Goal: Navigation & Orientation: Find specific page/section

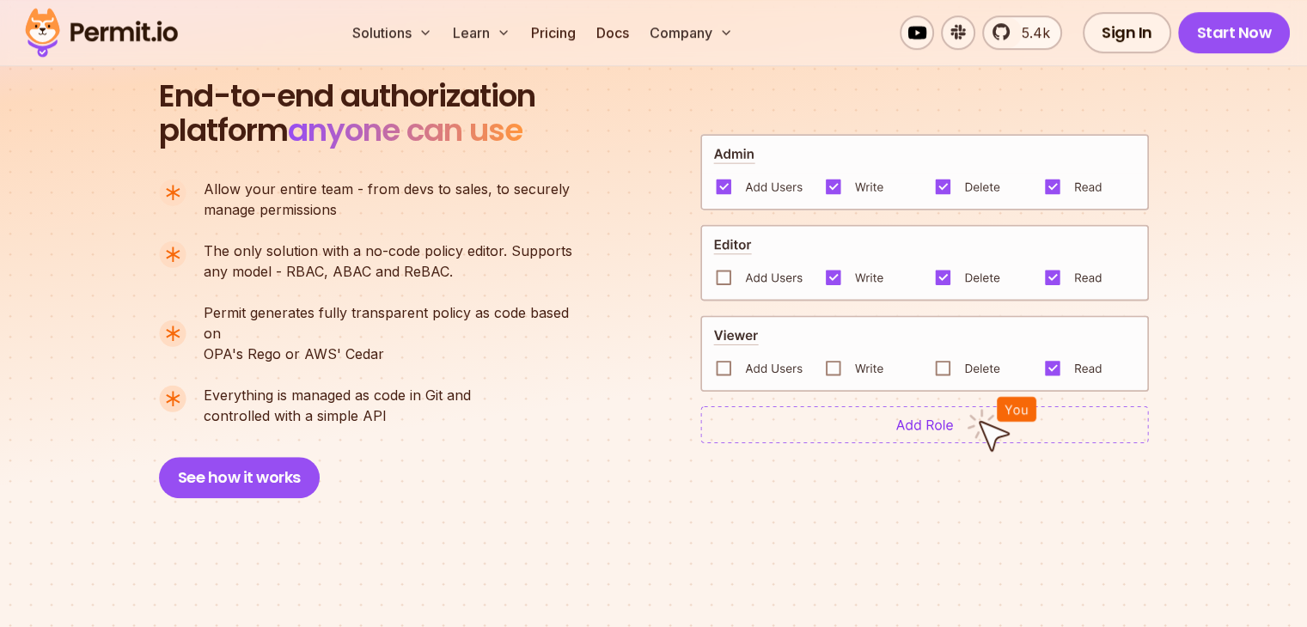
scroll to position [1235, 0]
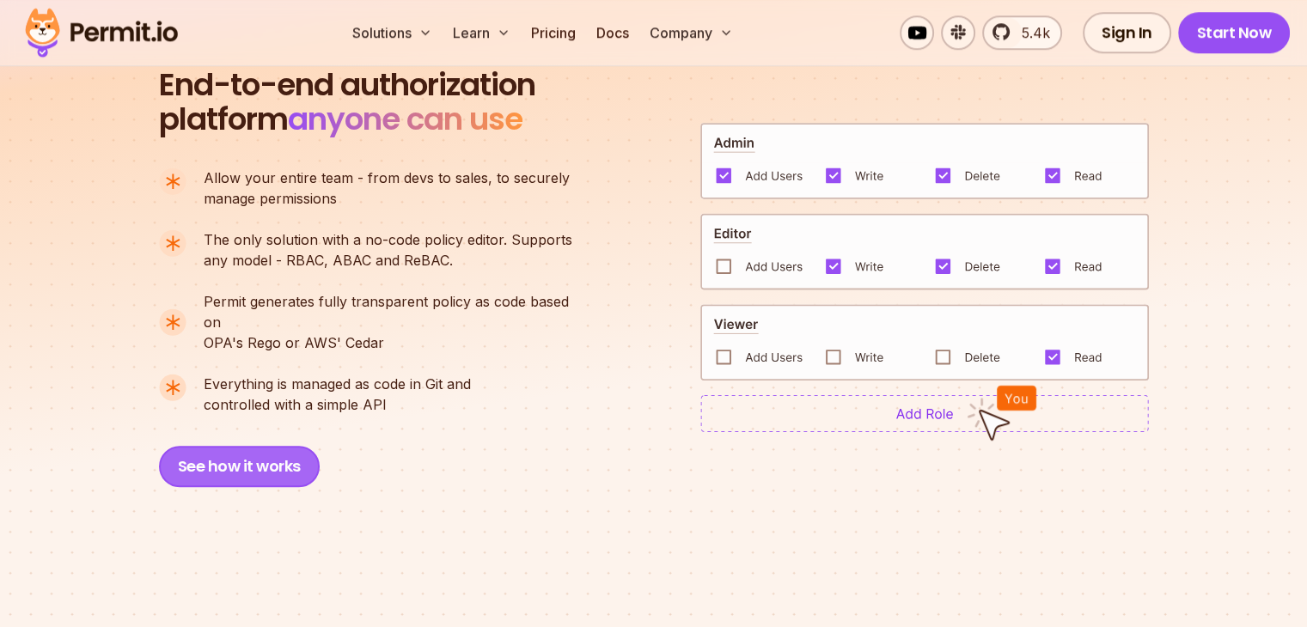
click at [253, 451] on button "See how it works" at bounding box center [239, 466] width 161 height 41
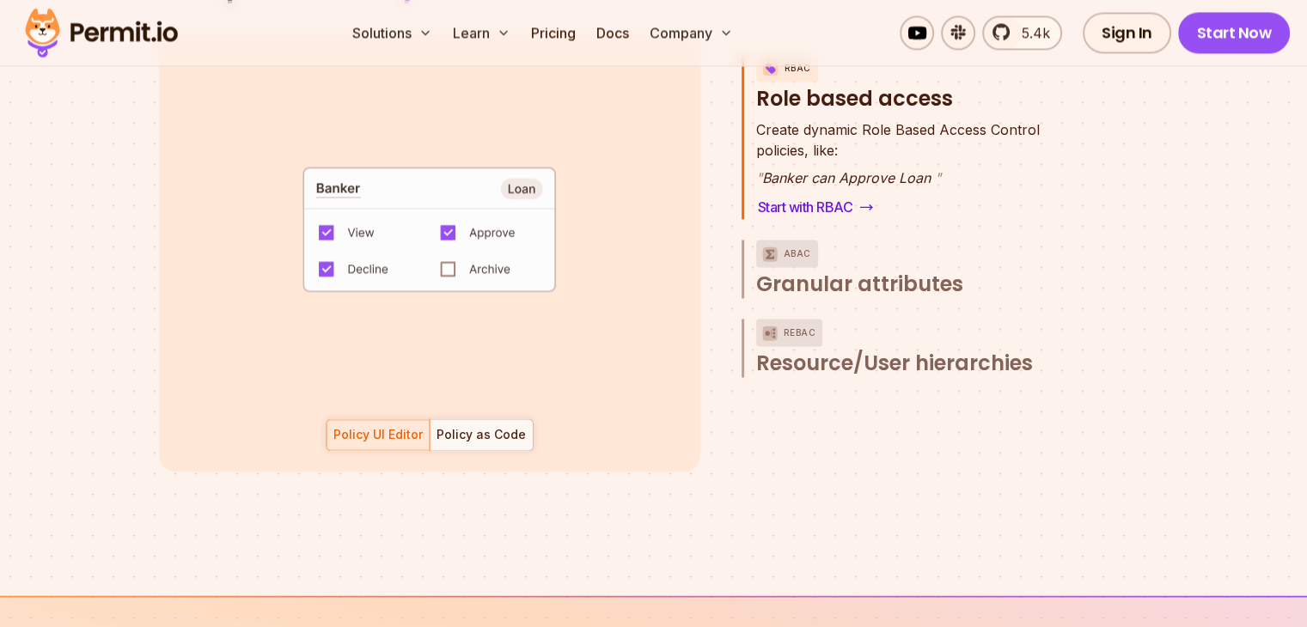
scroll to position [2627, 0]
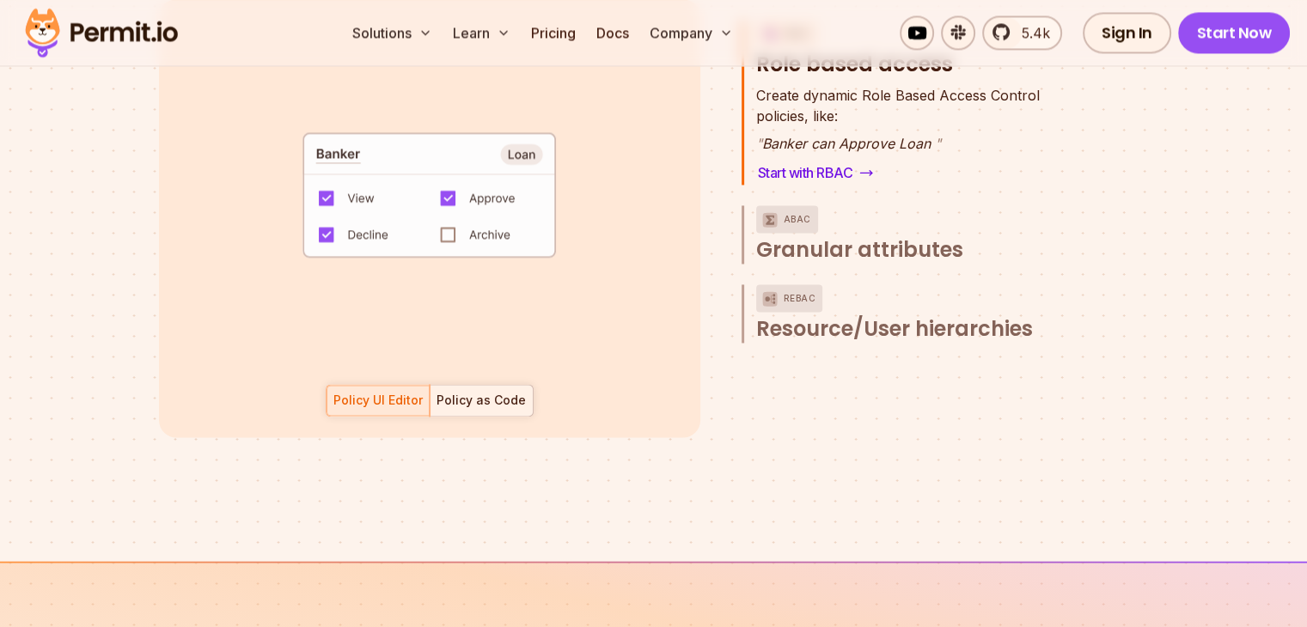
click at [485, 392] on div "Policy as Code" at bounding box center [481, 400] width 89 height 17
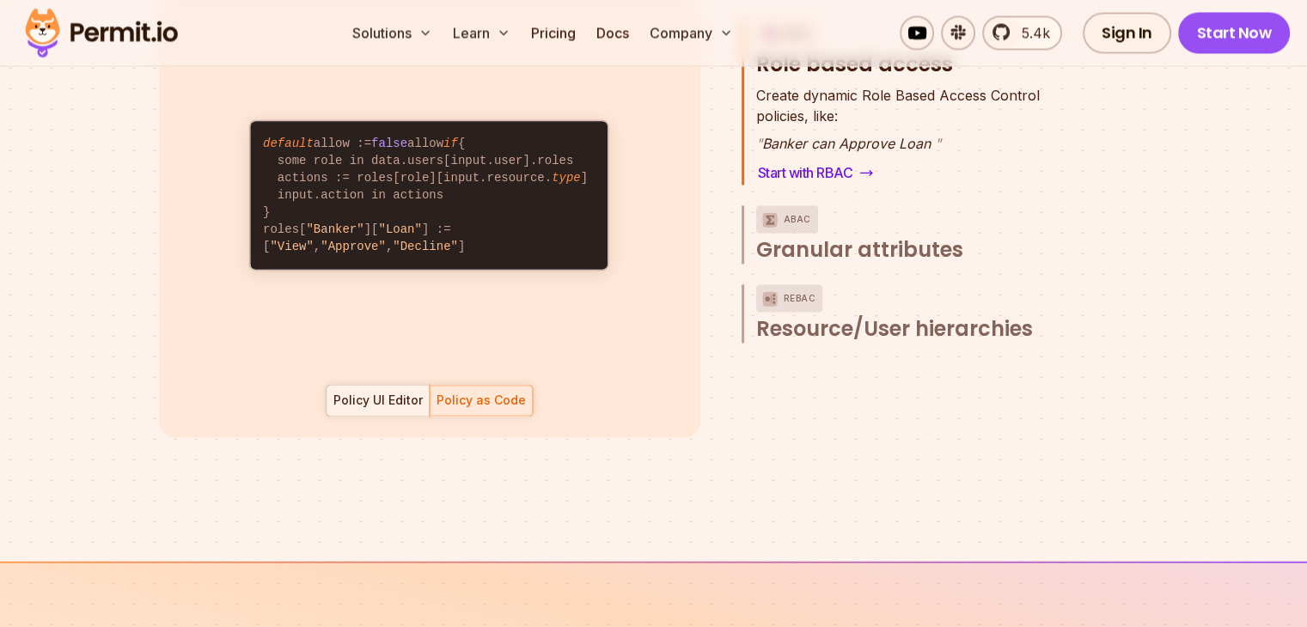
click at [377, 392] on div "Policy UI Editor" at bounding box center [377, 400] width 89 height 17
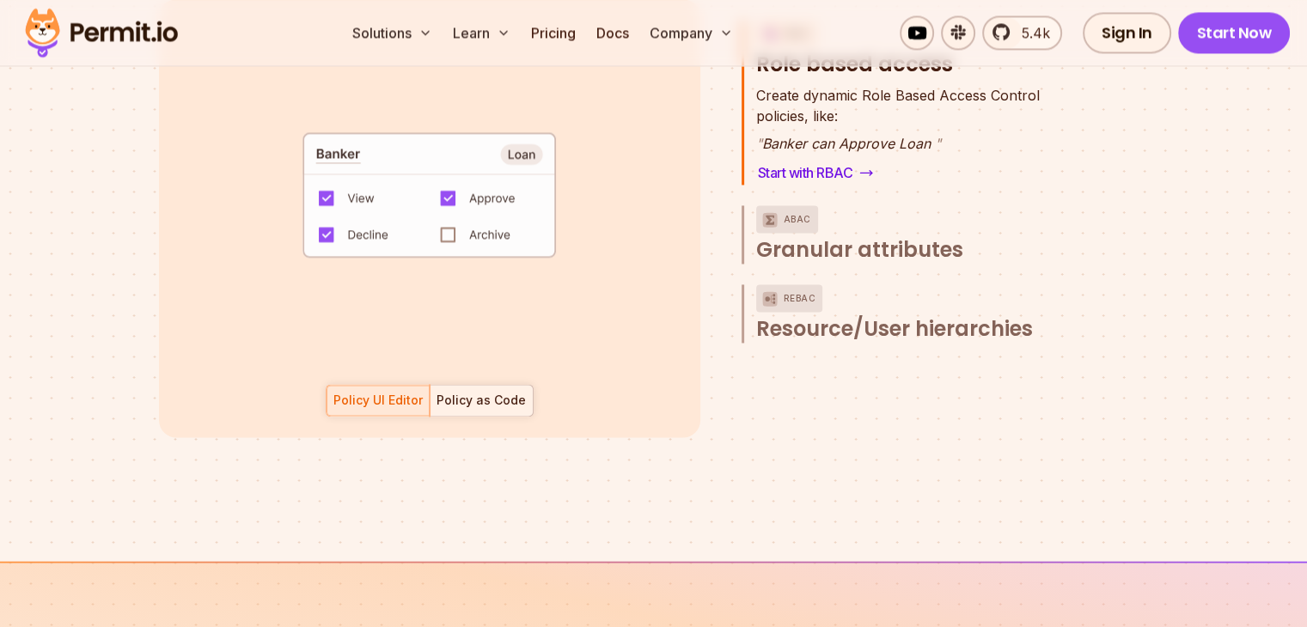
click at [471, 392] on div "Policy as Code" at bounding box center [481, 400] width 89 height 17
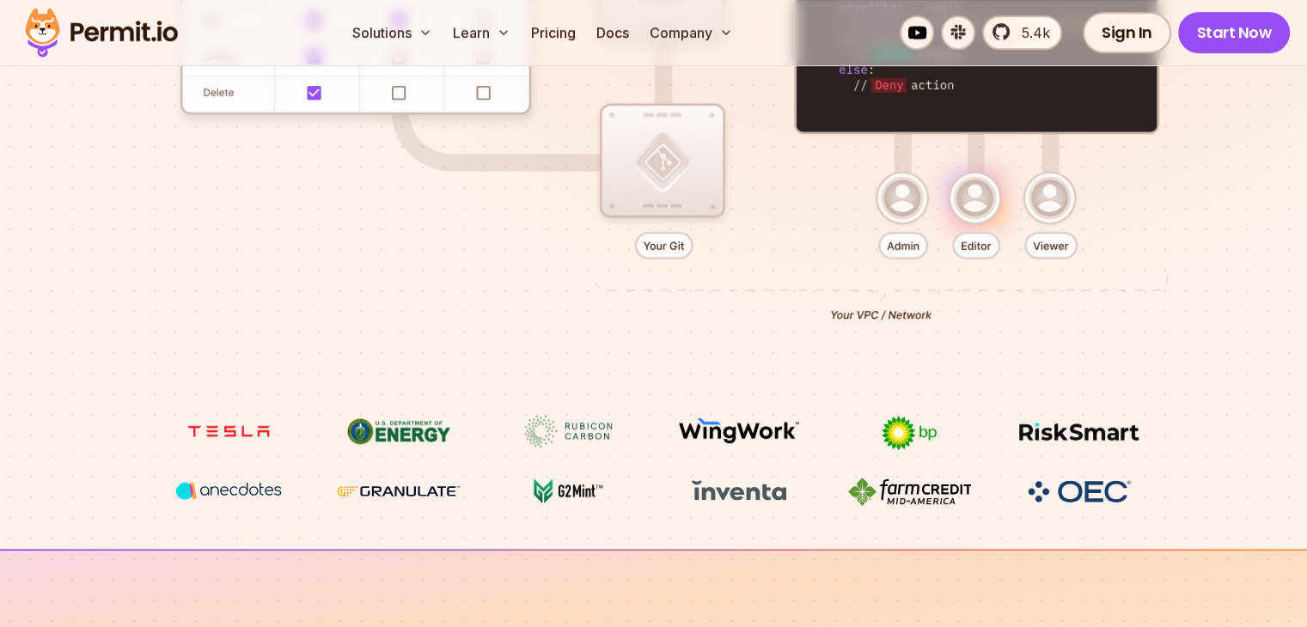
scroll to position [0, 0]
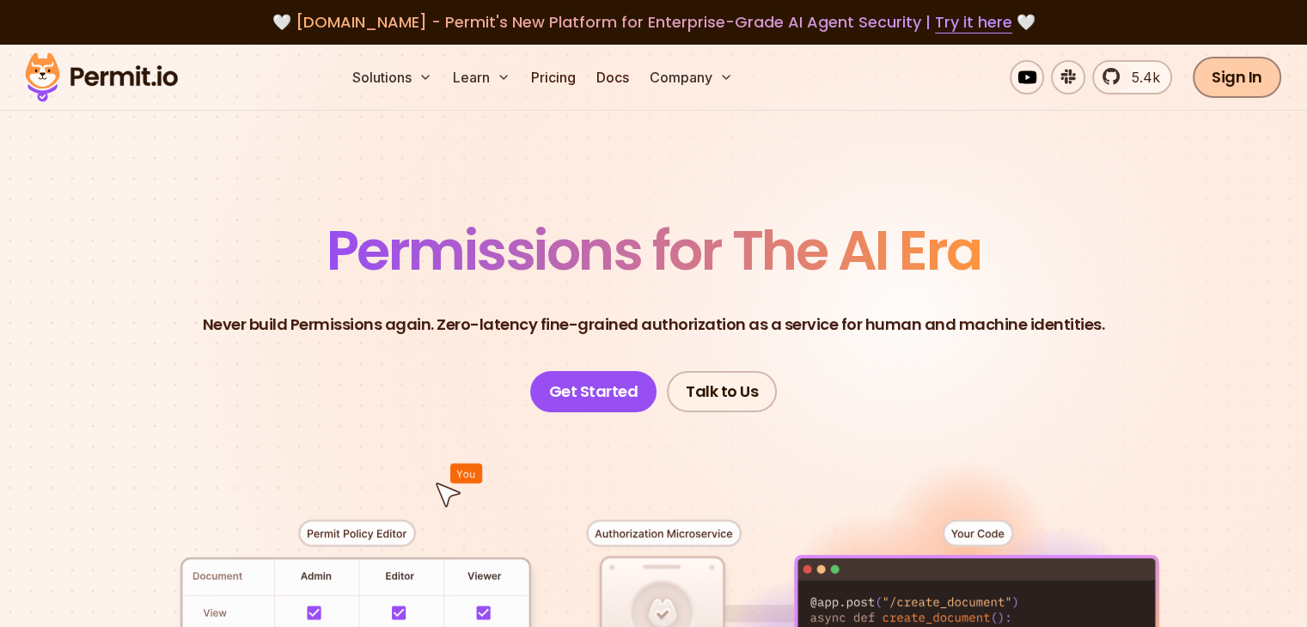
click at [1235, 77] on link "Sign In" at bounding box center [1237, 77] width 89 height 41
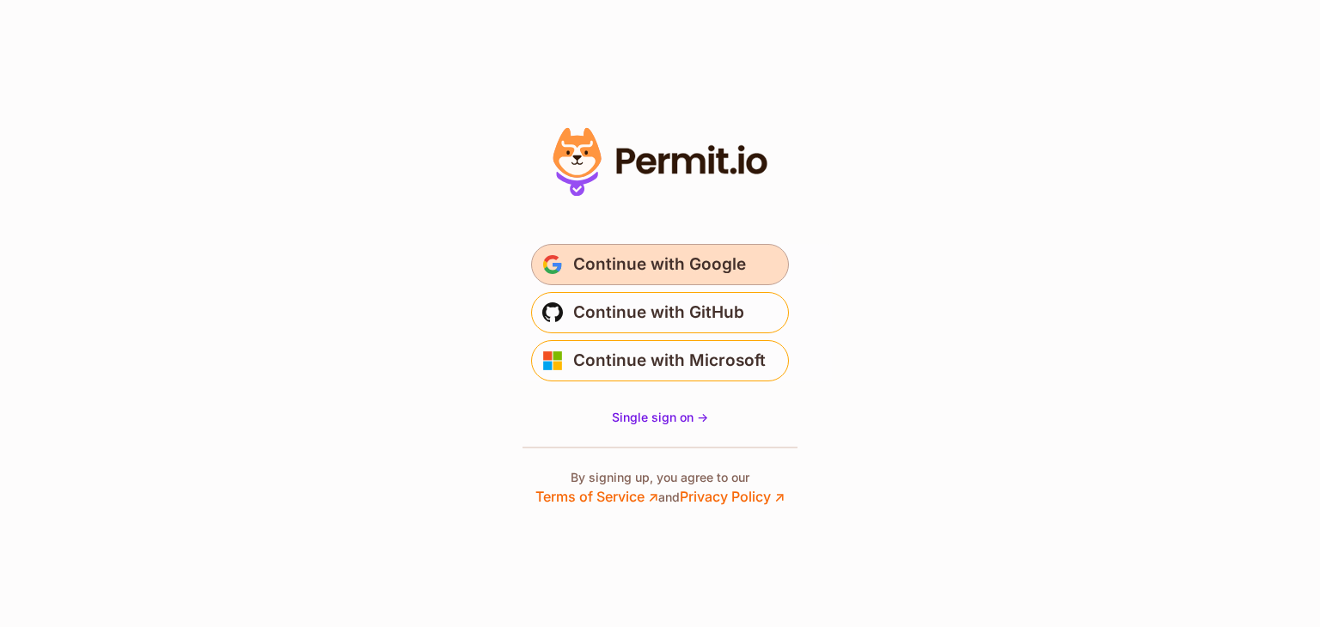
click at [694, 258] on span "Continue with Google" at bounding box center [659, 265] width 173 height 28
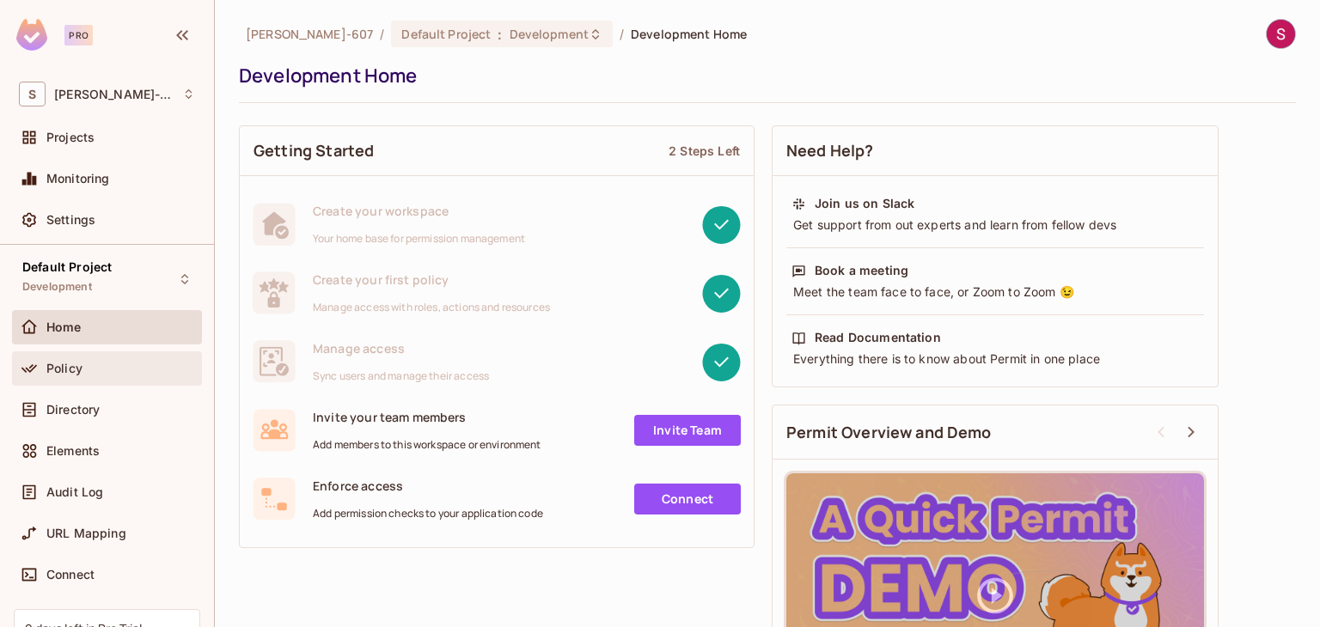
click at [86, 369] on div "Policy" at bounding box center [120, 369] width 149 height 14
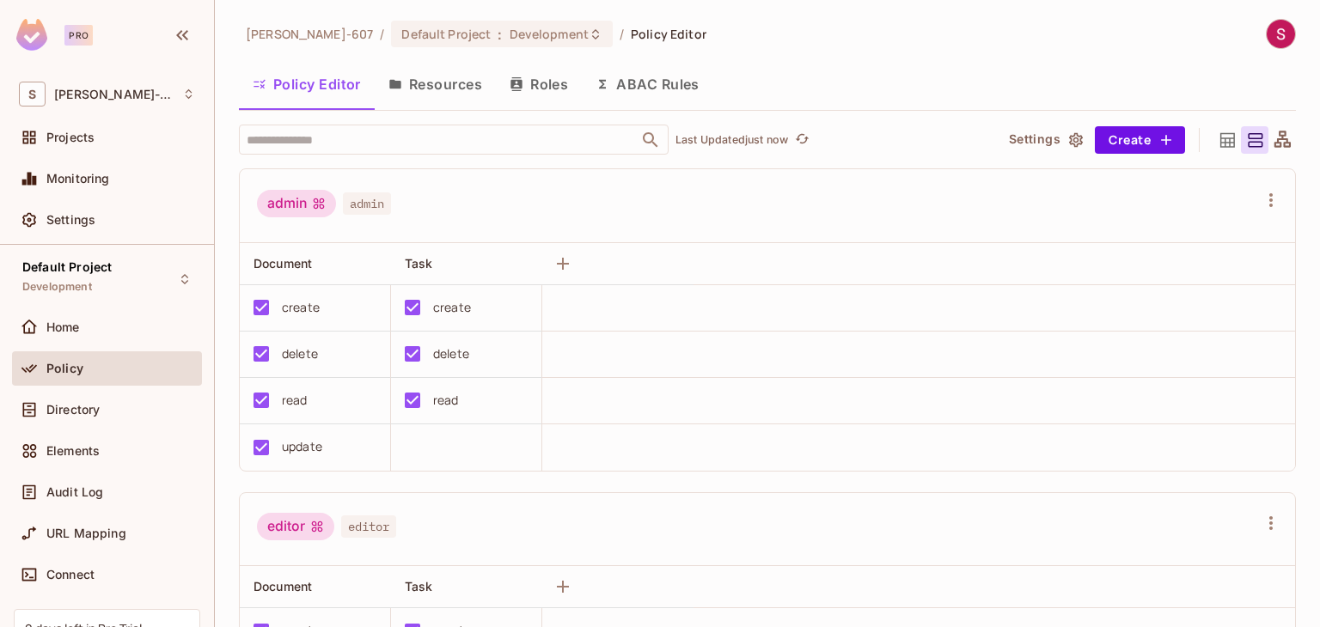
click at [79, 37] on div "Pro" at bounding box center [78, 35] width 28 height 21
click at [183, 37] on icon "button" at bounding box center [182, 35] width 21 height 21
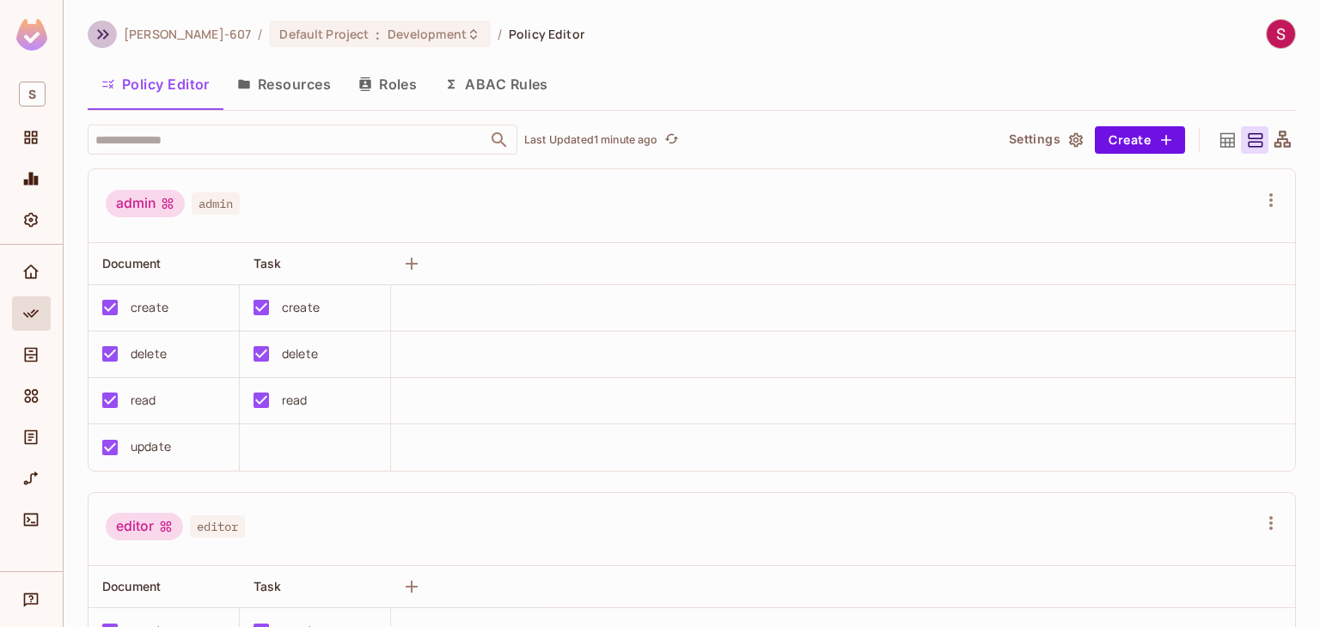
click at [99, 34] on icon "button" at bounding box center [103, 34] width 21 height 21
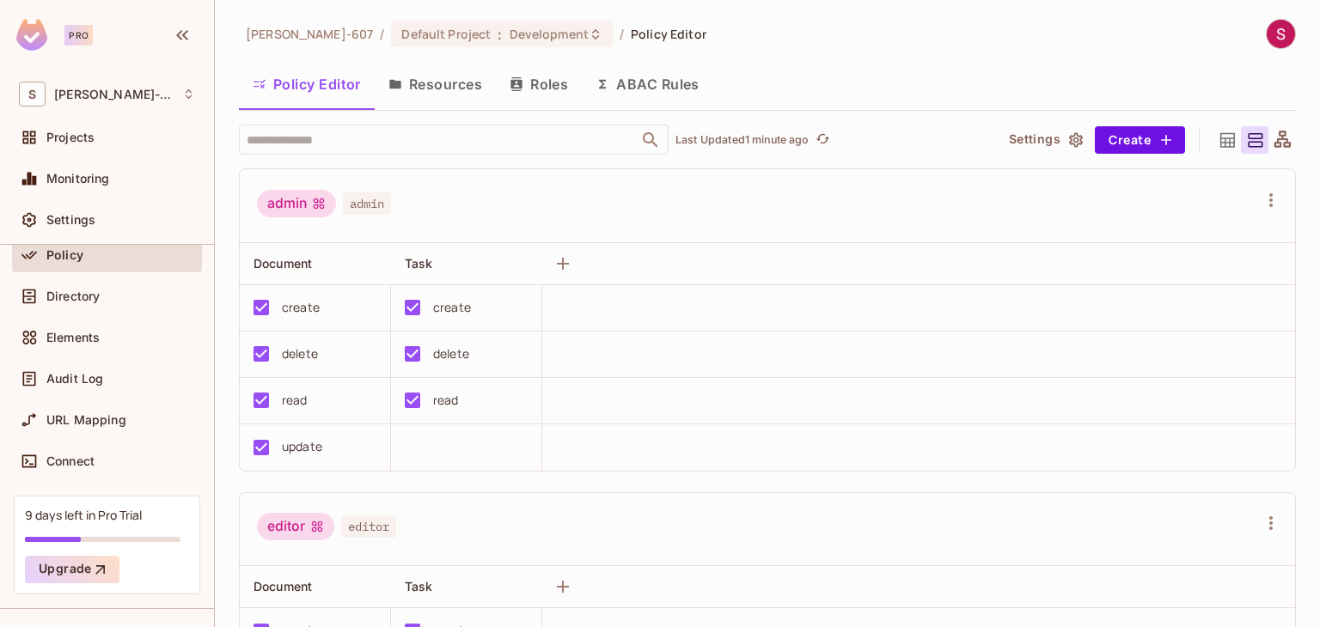
scroll to position [149, 0]
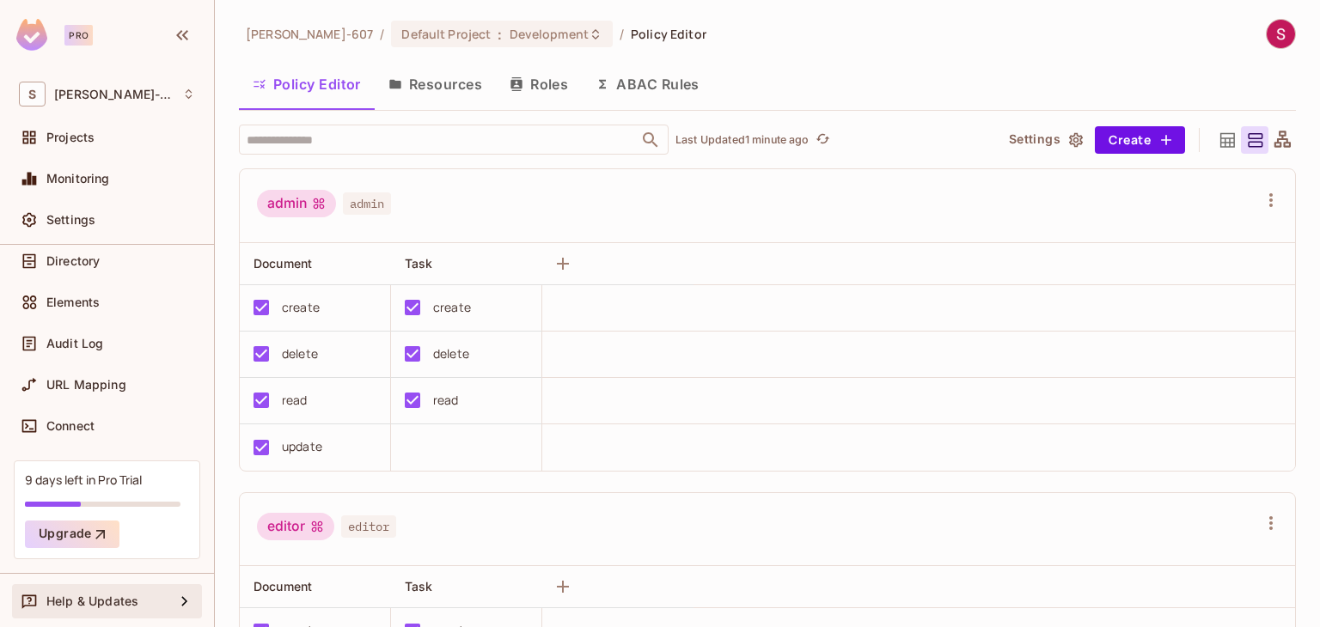
click at [149, 606] on div "Help & Updates" at bounding box center [110, 602] width 128 height 14
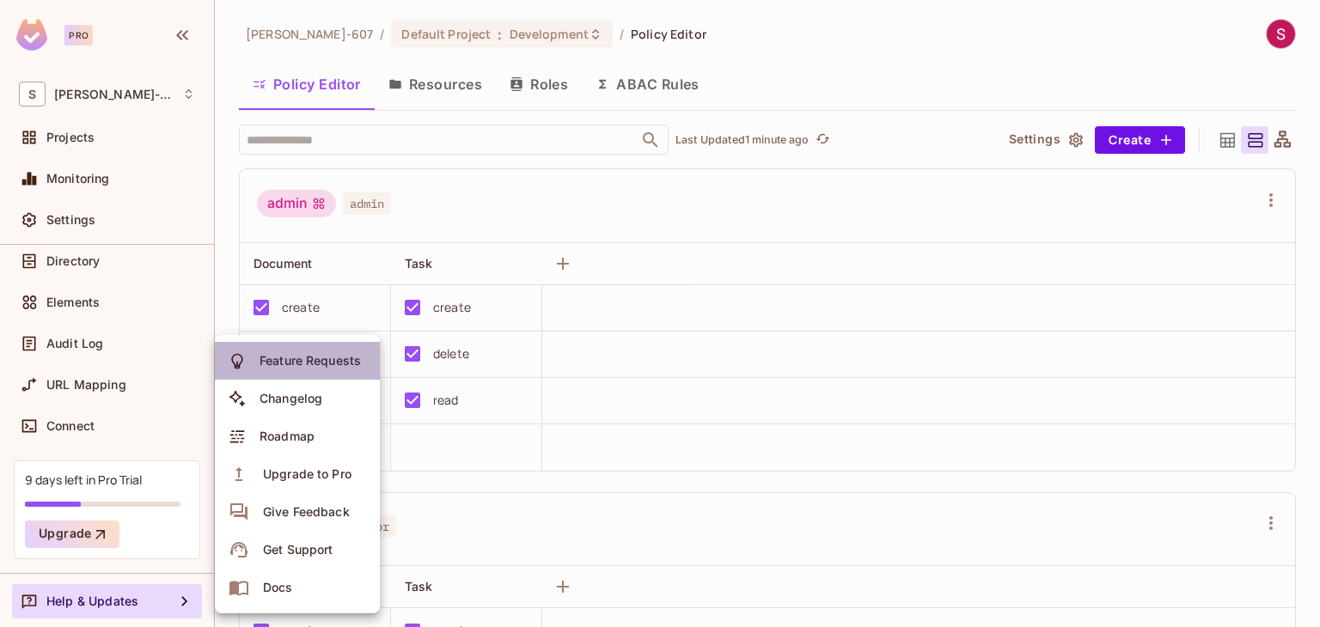
click at [267, 365] on div "Feature Requests" at bounding box center [310, 360] width 101 height 17
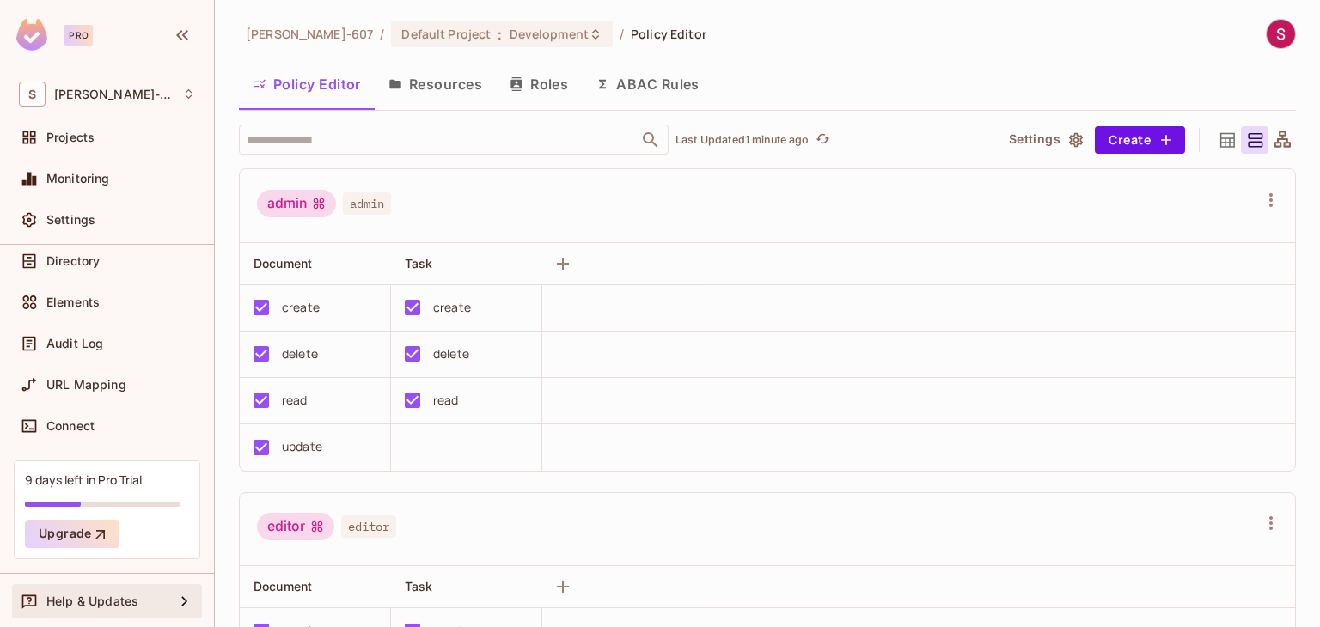
click at [79, 595] on span "Help & Updates" at bounding box center [92, 602] width 92 height 14
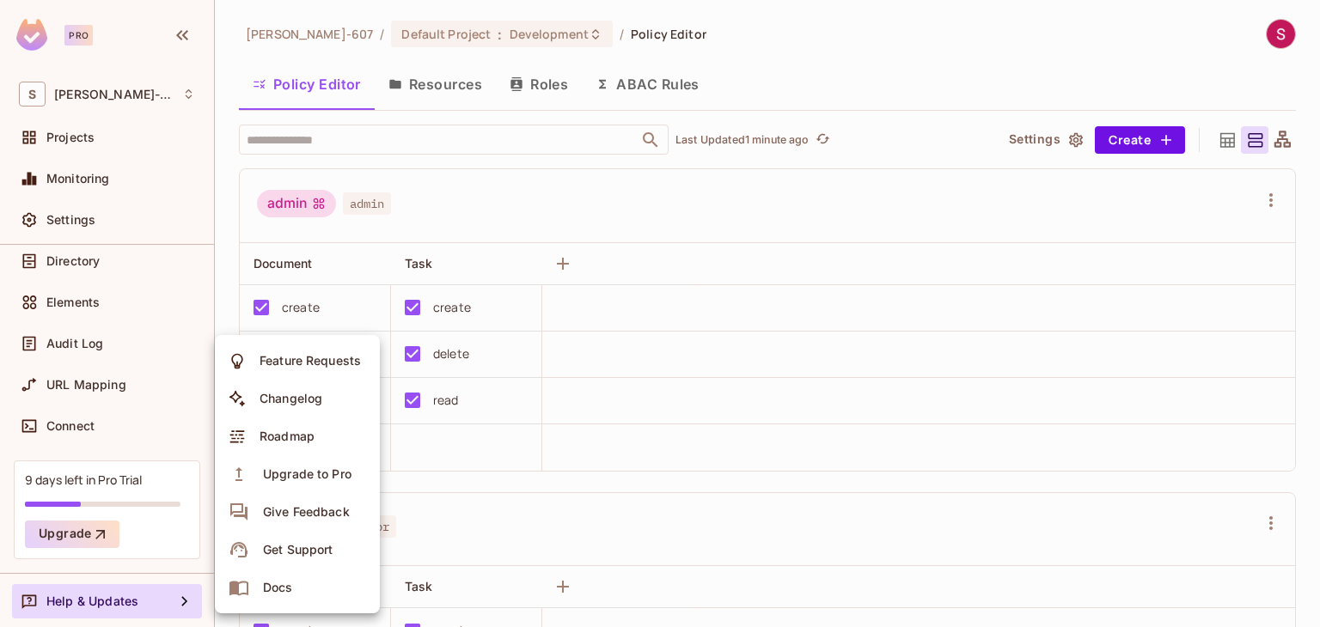
click at [69, 219] on div at bounding box center [660, 313] width 1320 height 627
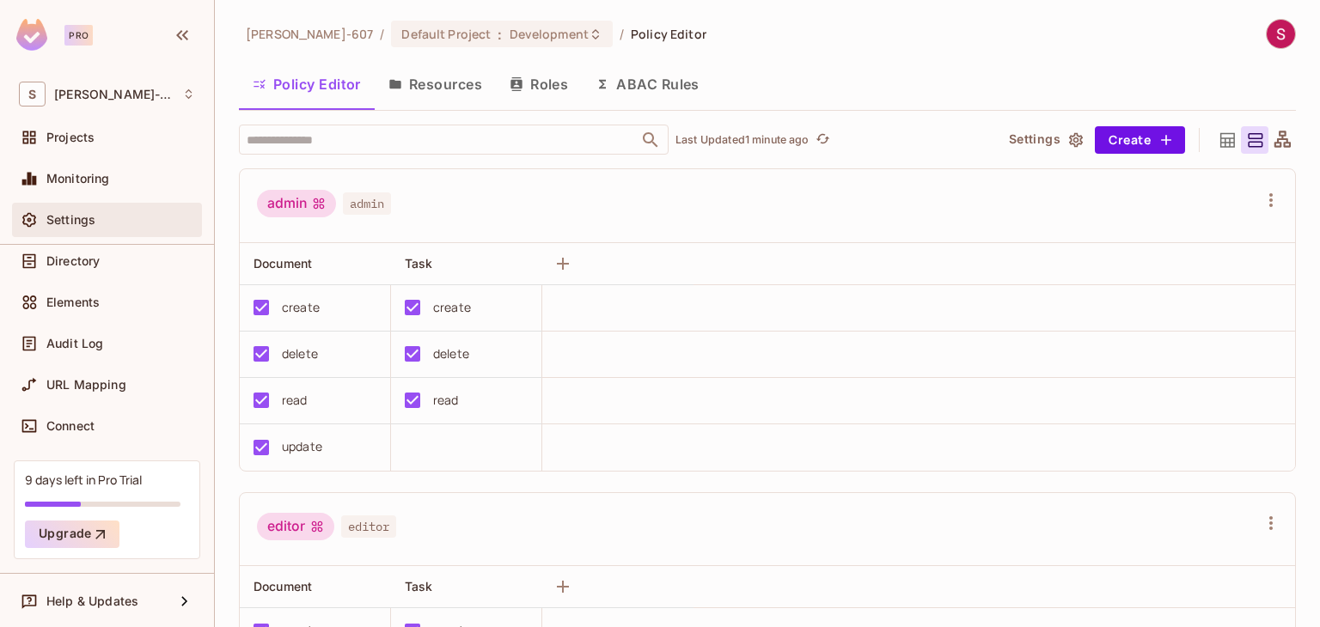
click at [34, 221] on icon at bounding box center [29, 220] width 14 height 15
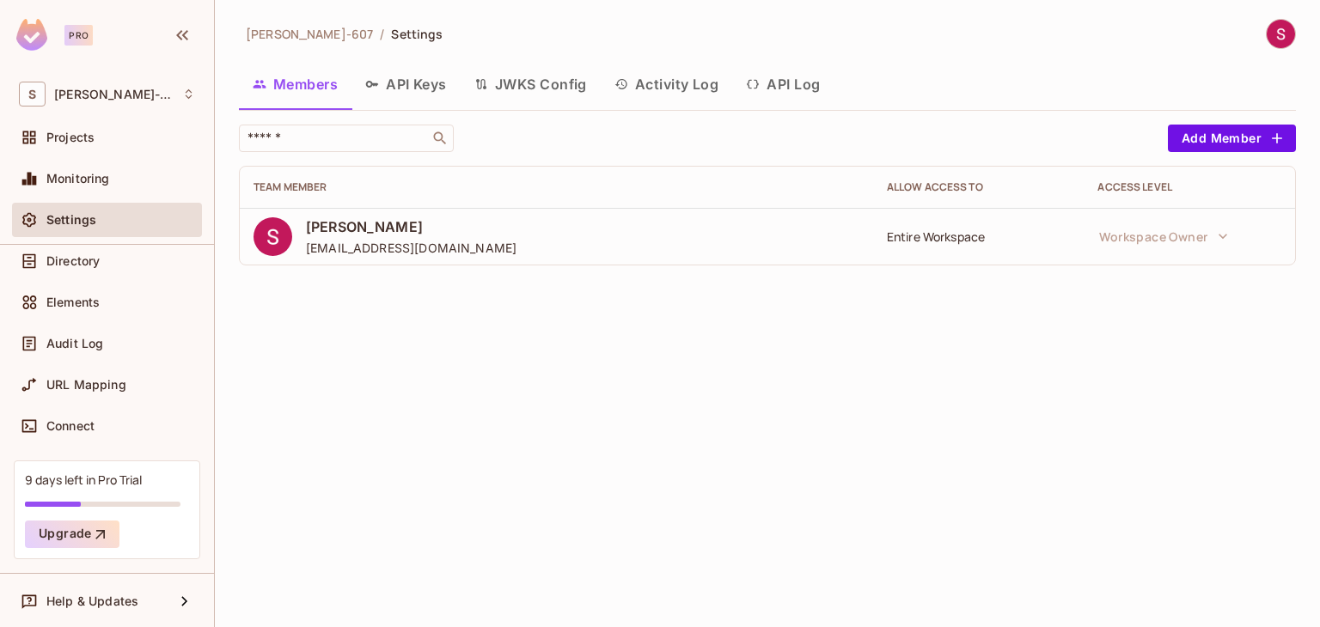
click at [416, 94] on button "API Keys" at bounding box center [406, 84] width 109 height 43
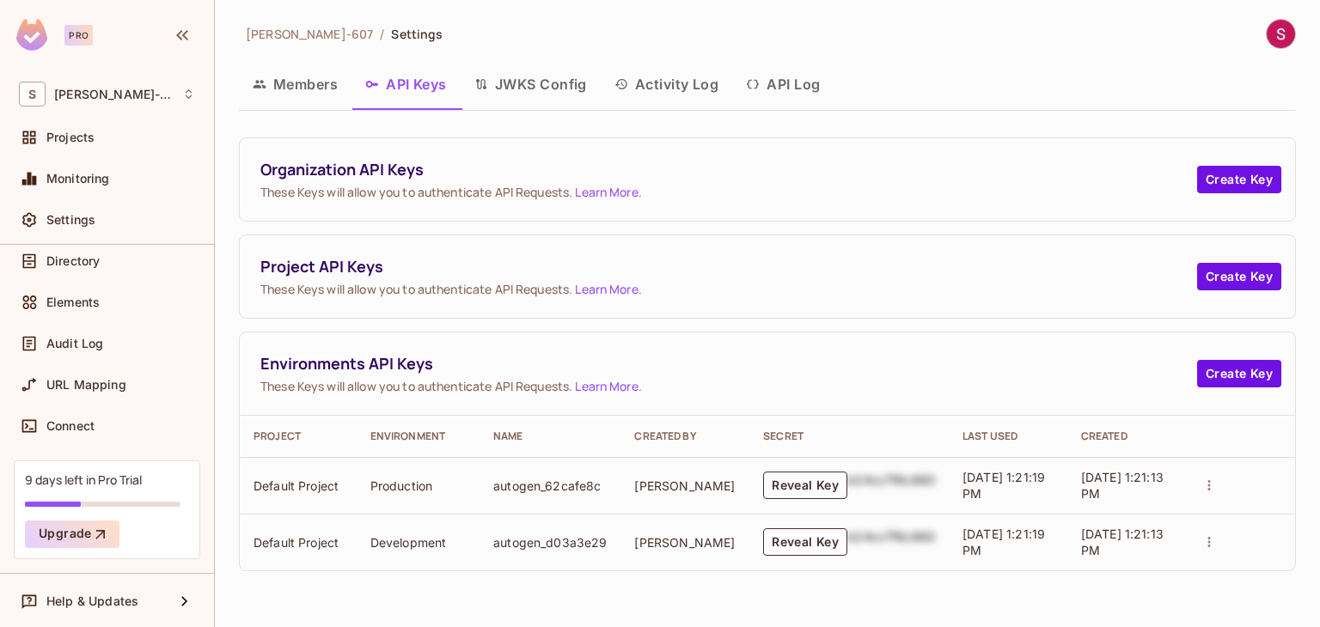
click at [536, 83] on button "JWKS Config" at bounding box center [531, 84] width 140 height 43
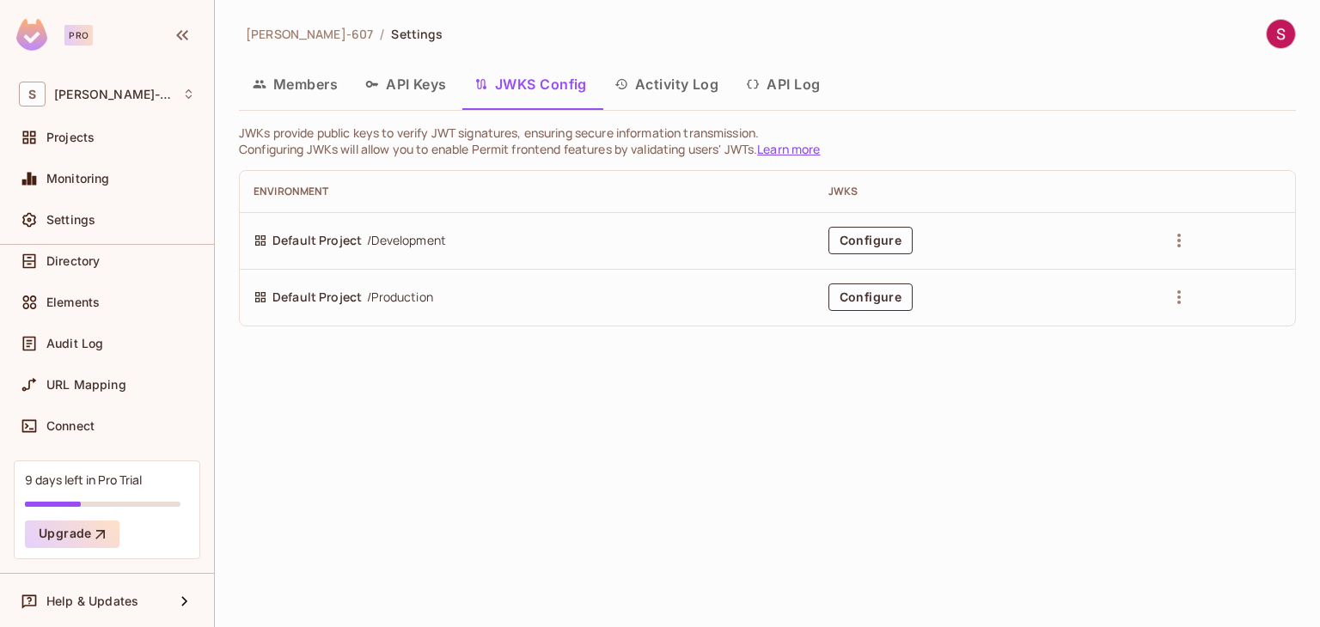
click at [653, 89] on button "Activity Log" at bounding box center [667, 84] width 132 height 43
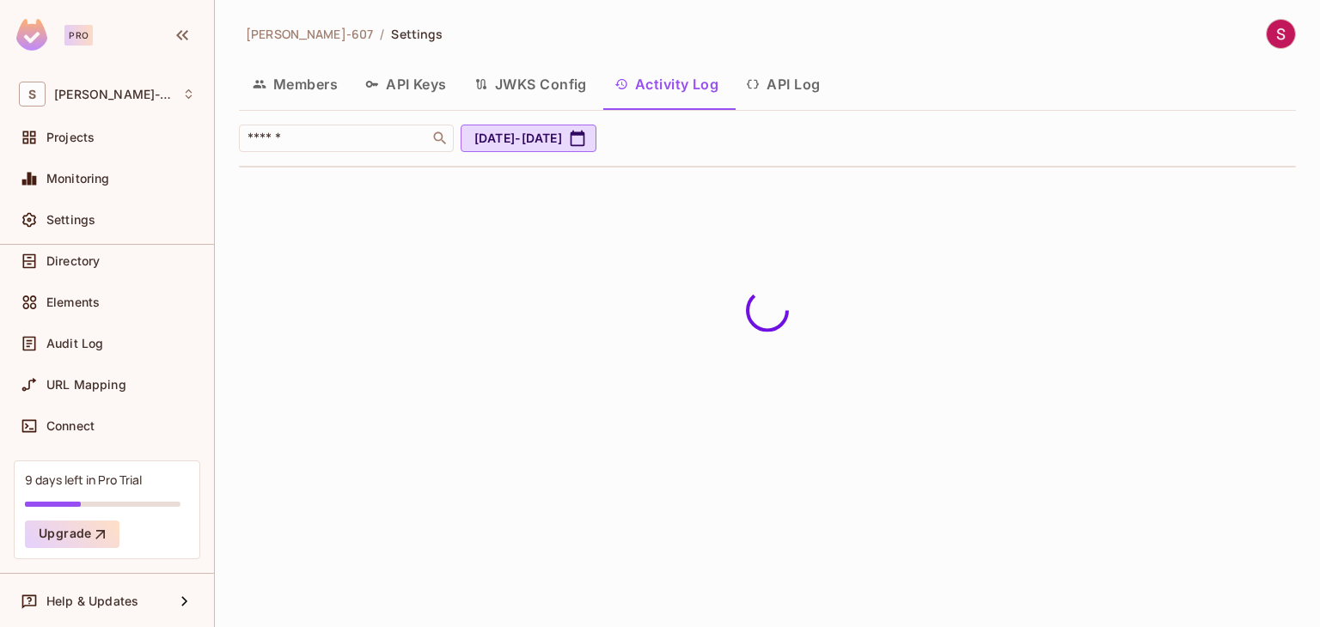
click at [778, 95] on button "API Log" at bounding box center [782, 84] width 101 height 43
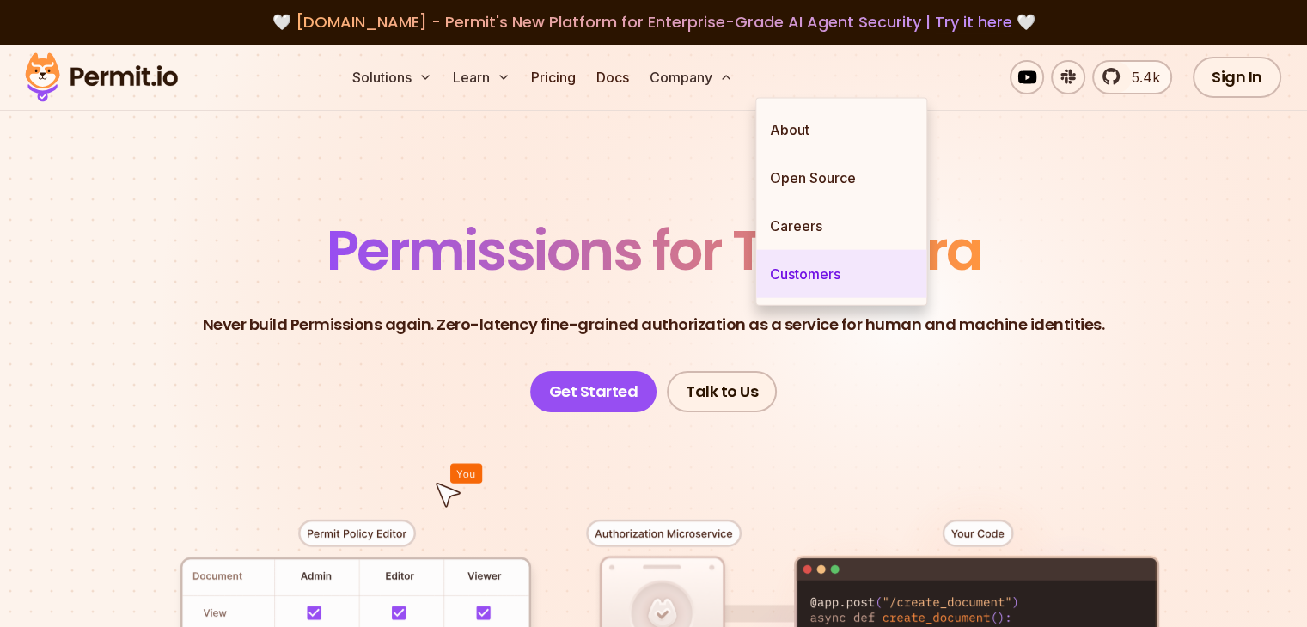
click at [818, 277] on link "Customers" at bounding box center [841, 274] width 170 height 48
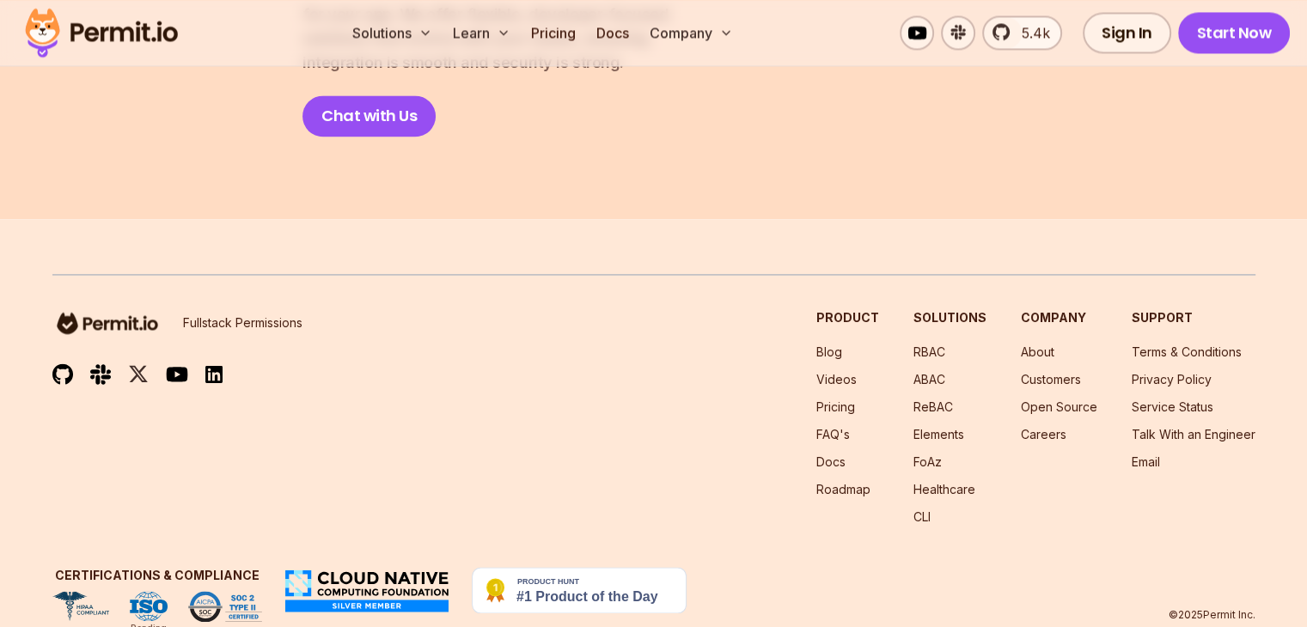
scroll to position [2634, 0]
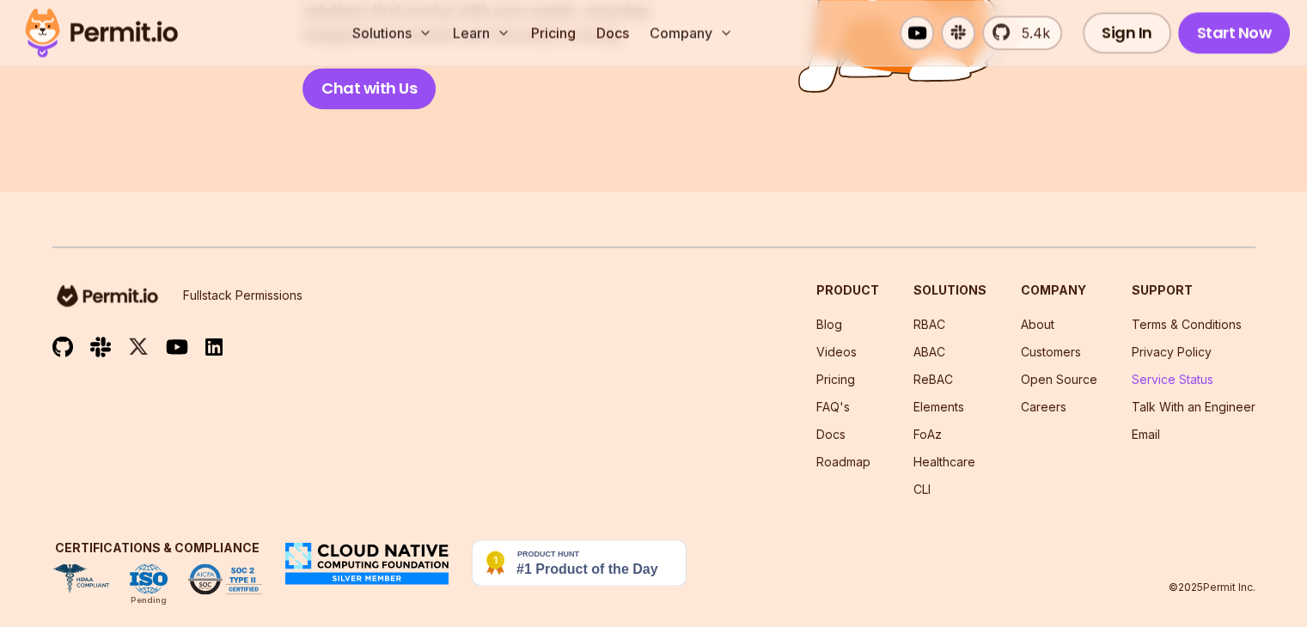
click at [1191, 372] on link "Service Status" at bounding box center [1173, 379] width 82 height 15
click at [1171, 317] on link "Terms & Conditions" at bounding box center [1187, 324] width 110 height 15
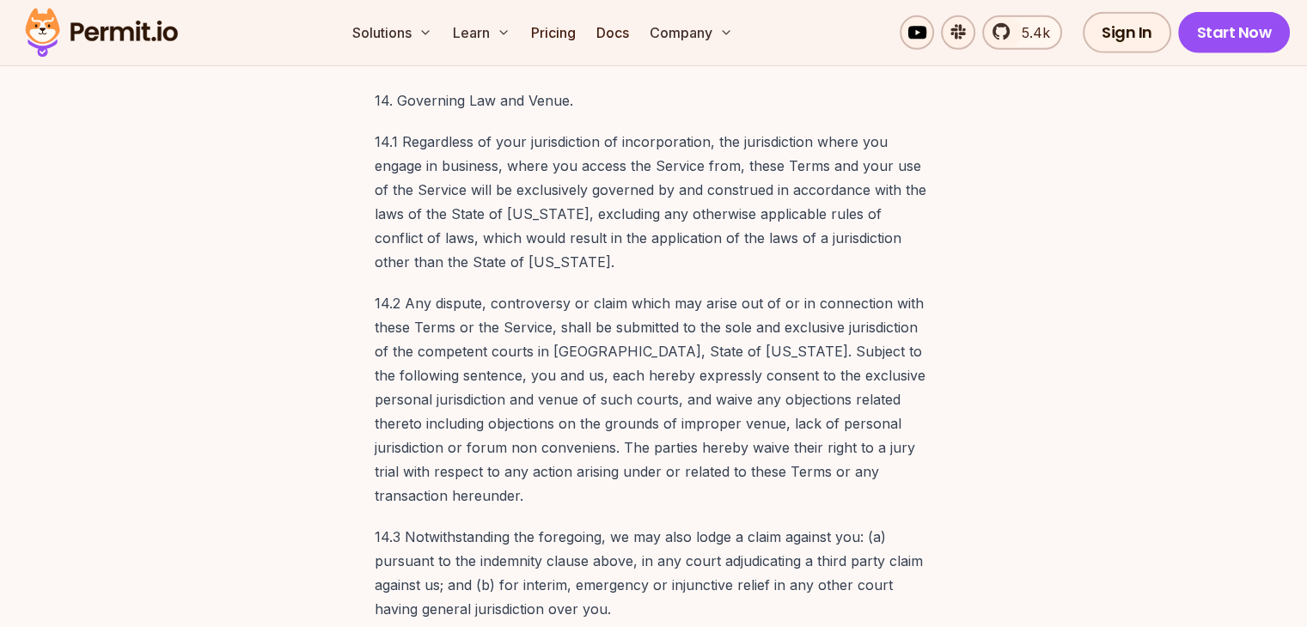
scroll to position [12262, 0]
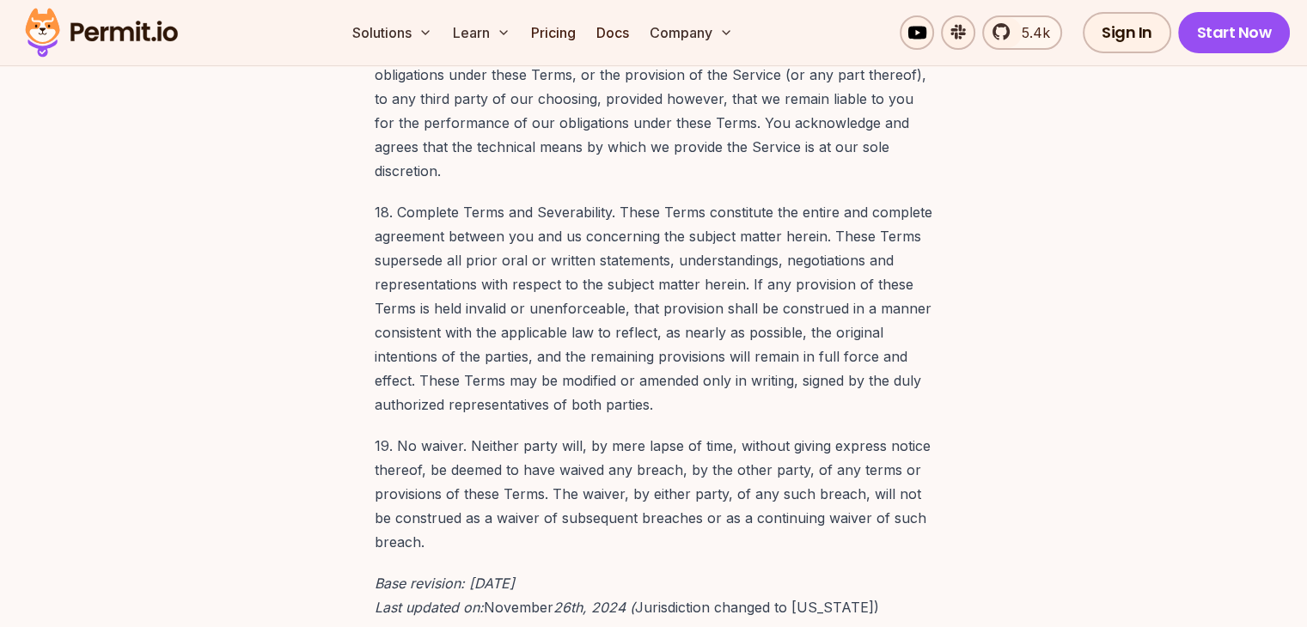
scroll to position [13178, 0]
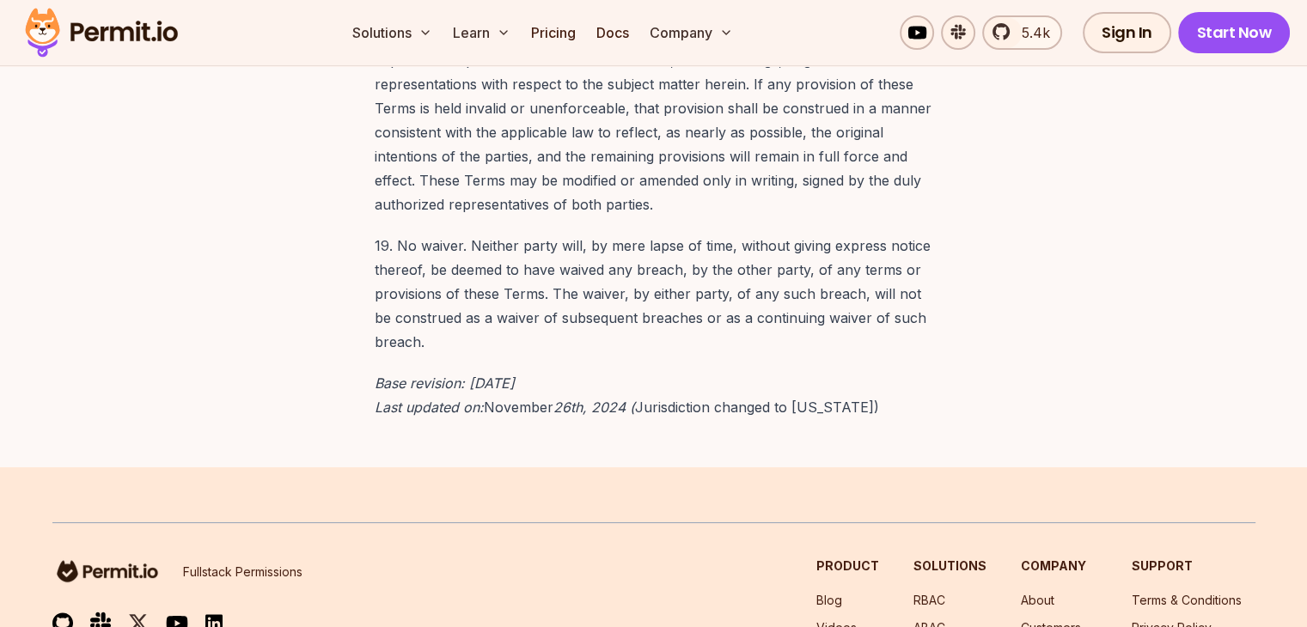
scroll to position [13173, 0]
